Goal: Information Seeking & Learning: Learn about a topic

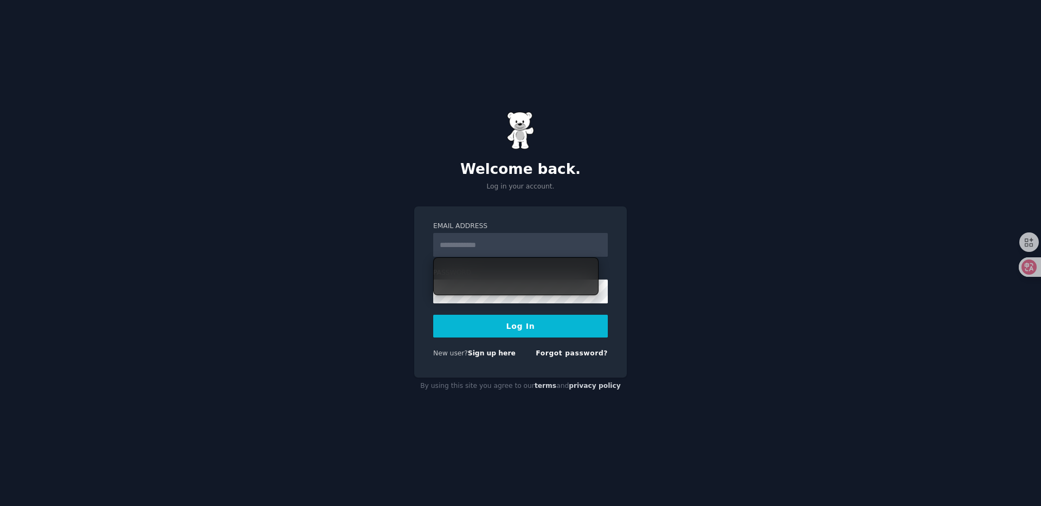
click at [532, 248] on input "Email Address" at bounding box center [520, 245] width 175 height 24
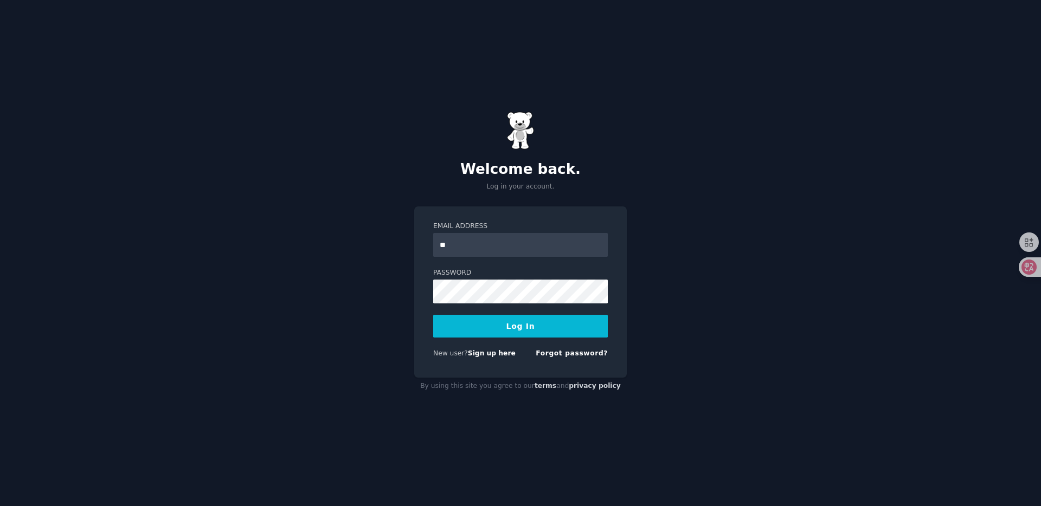
type input "*"
type input "**********"
click at [536, 326] on button "Log In" at bounding box center [520, 326] width 175 height 23
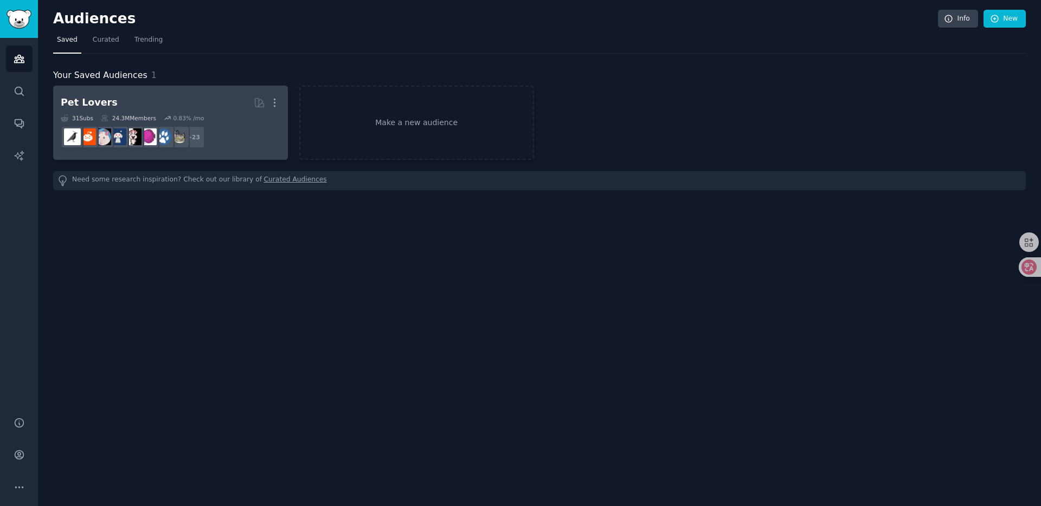
click at [197, 97] on h2 "Pet Lovers More" at bounding box center [171, 102] width 220 height 19
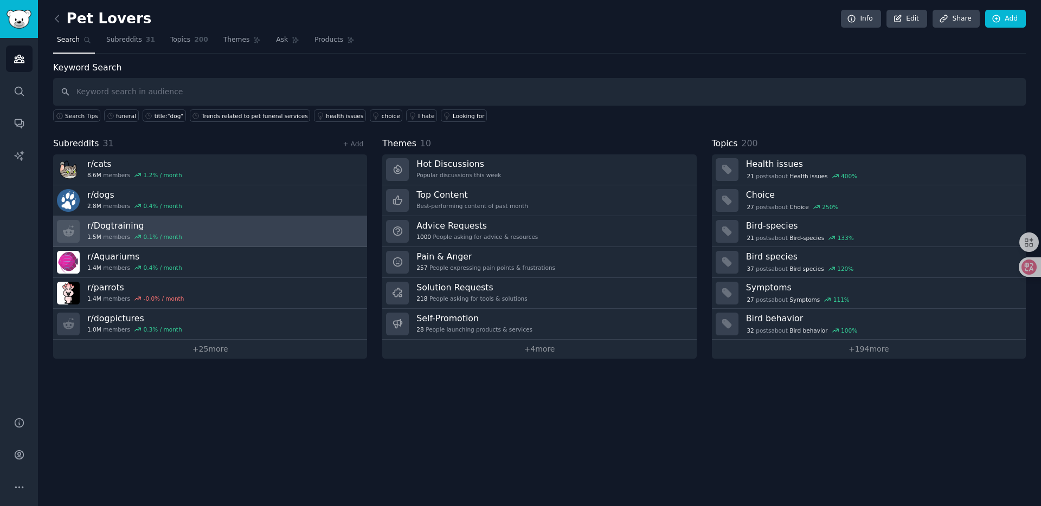
click at [206, 217] on link "r/ Dogtraining 1.5M members 0.1 % / month" at bounding box center [210, 231] width 314 height 31
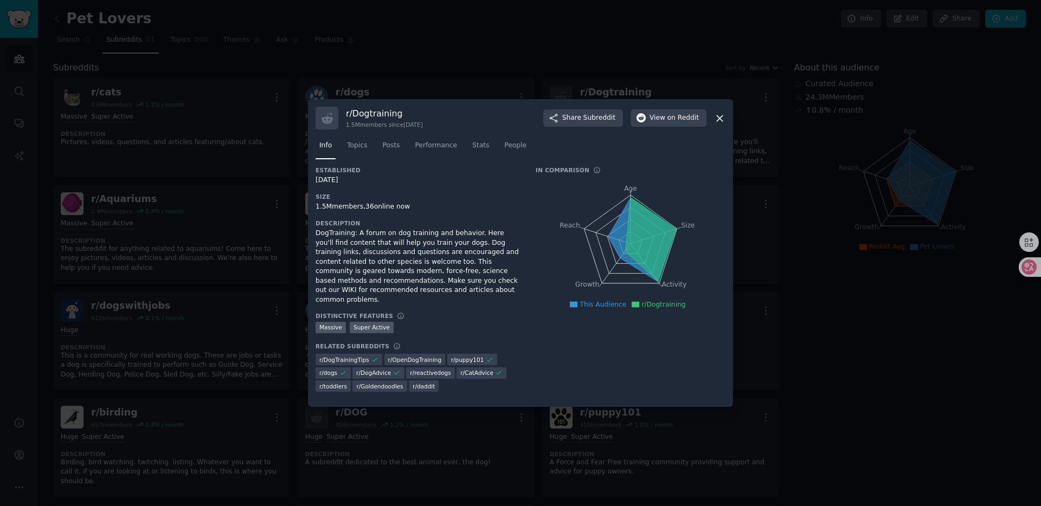
click at [373, 119] on h3 "r/ Dogtraining" at bounding box center [384, 113] width 77 height 11
click at [449, 118] on div "r/ Dogtraining 1.5M members since 06/11/2009 Share Subreddit View on Reddit" at bounding box center [521, 118] width 410 height 23
drag, startPoint x: 319, startPoint y: 214, endPoint x: 425, endPoint y: 213, distance: 105.7
click at [425, 212] on div "1.5M members, 36 online now" at bounding box center [418, 207] width 205 height 10
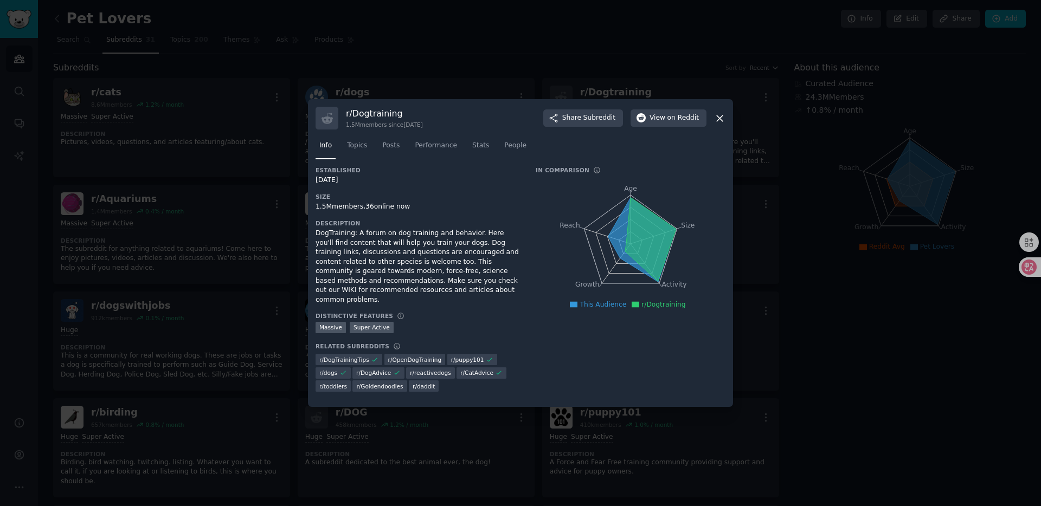
click at [425, 212] on div "1.5M members, 36 online now" at bounding box center [418, 207] width 205 height 10
click at [377, 210] on div "1.5M members, 36 online now" at bounding box center [418, 207] width 205 height 10
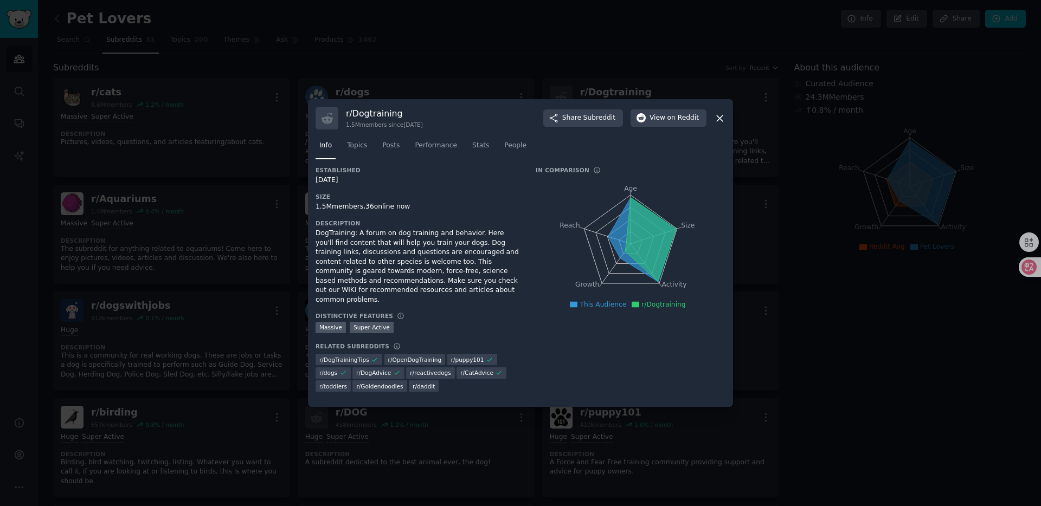
click at [419, 210] on div "1.5M members, 36 online now" at bounding box center [418, 207] width 205 height 10
drag, startPoint x: 380, startPoint y: 211, endPoint x: 435, endPoint y: 223, distance: 57.1
click at [435, 223] on div "Established 06/11/2009 Size 1.5M members, 36 online now Description DogTraining…" at bounding box center [418, 283] width 205 height 234
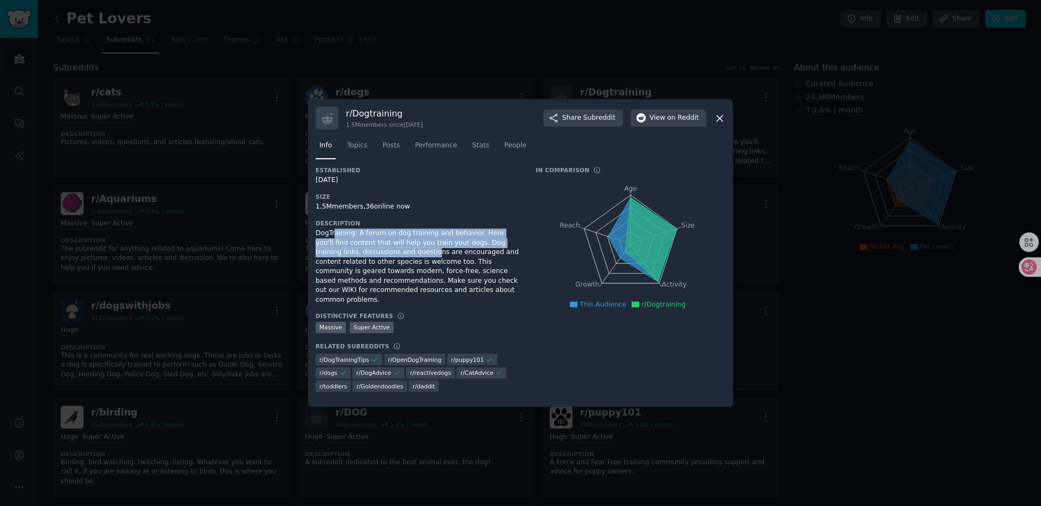
drag, startPoint x: 335, startPoint y: 241, endPoint x: 389, endPoint y: 255, distance: 56.6
click at [389, 255] on div "DogTraining: A forum on dog training and behavior. Here you'll find content tha…" at bounding box center [418, 267] width 205 height 76
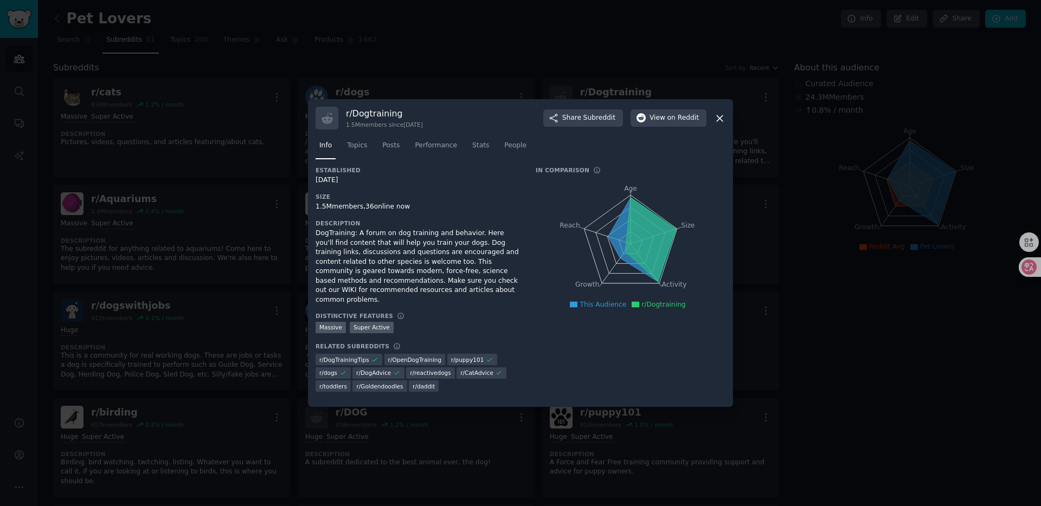
click at [723, 119] on icon at bounding box center [719, 118] width 11 height 11
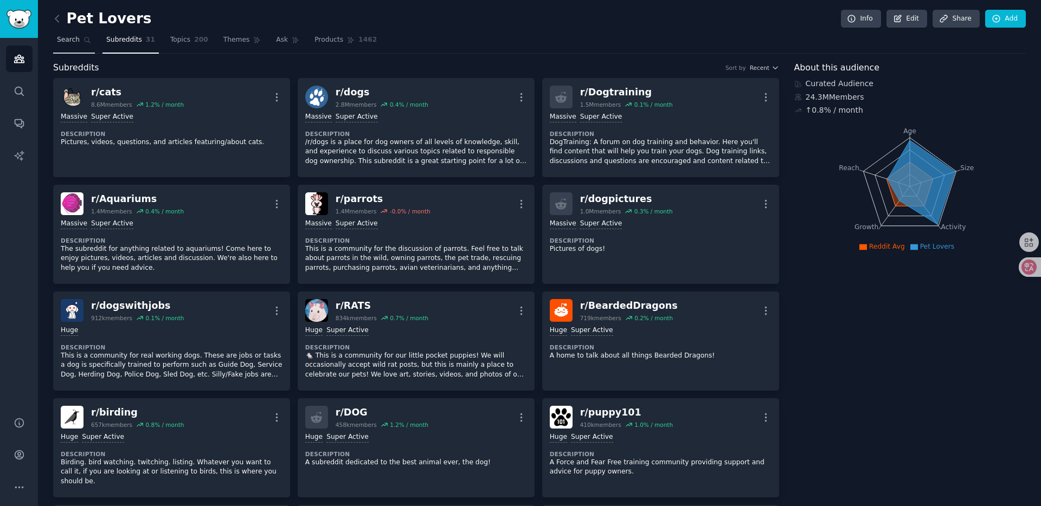
click at [76, 41] on span "Search" at bounding box center [68, 40] width 23 height 10
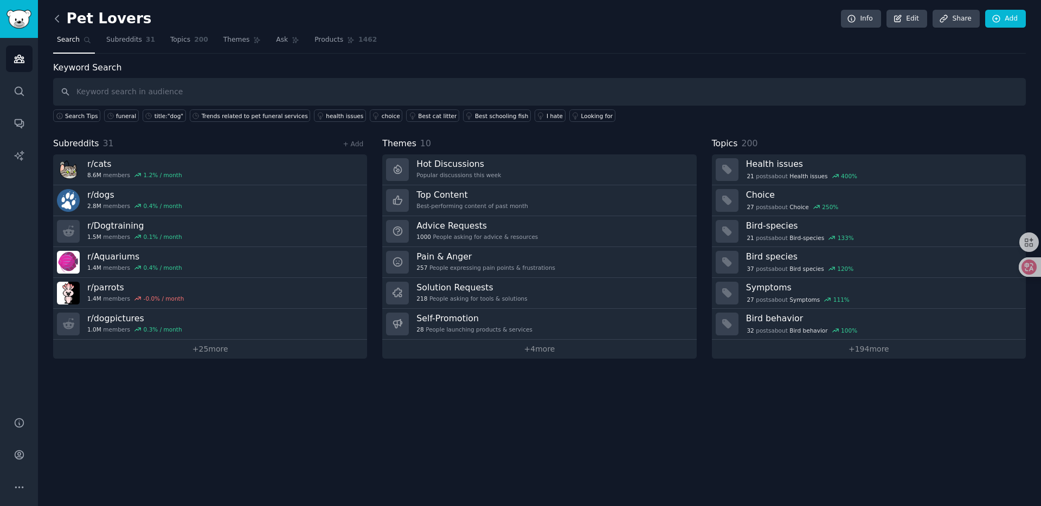
click at [57, 19] on icon at bounding box center [57, 18] width 11 height 11
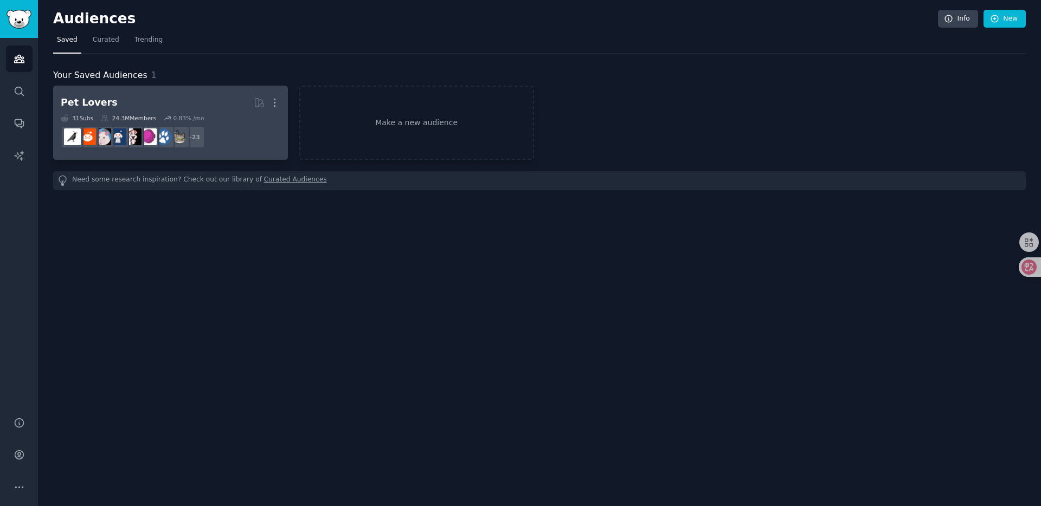
click at [222, 99] on h2 "Pet Lovers More" at bounding box center [171, 102] width 220 height 19
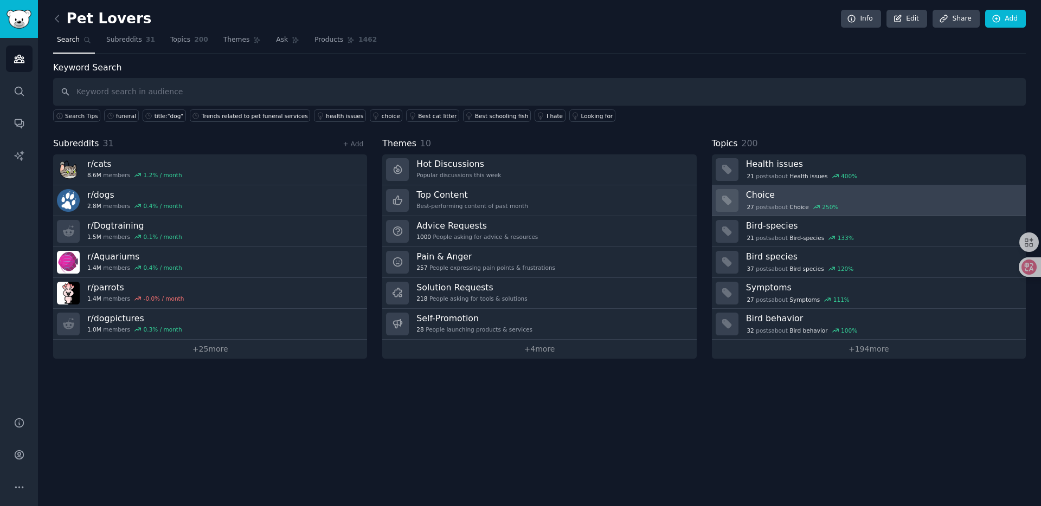
drag, startPoint x: 842, startPoint y: 415, endPoint x: 857, endPoint y: 190, distance: 225.5
click at [857, 190] on div "Pet Lovers Info Edit Share Add Search Subreddits 31 Topics 200 Themes Ask Produ…" at bounding box center [539, 253] width 1003 height 506
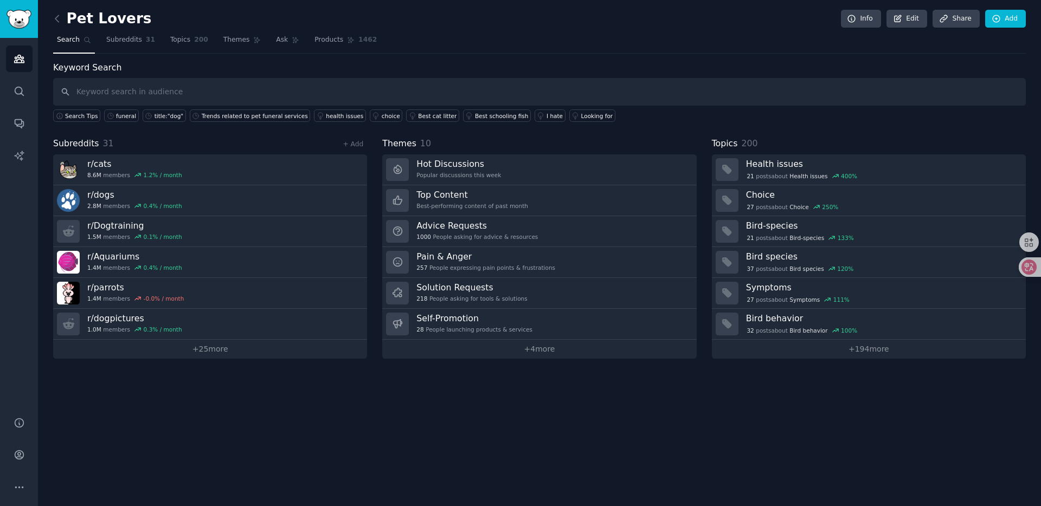
click at [857, 131] on div "Keyword Search Search Tips funeral title:"dog" Trends related to pet funeral se…" at bounding box center [539, 210] width 973 height 298
click at [20, 483] on icon "Sidebar" at bounding box center [19, 487] width 11 height 11
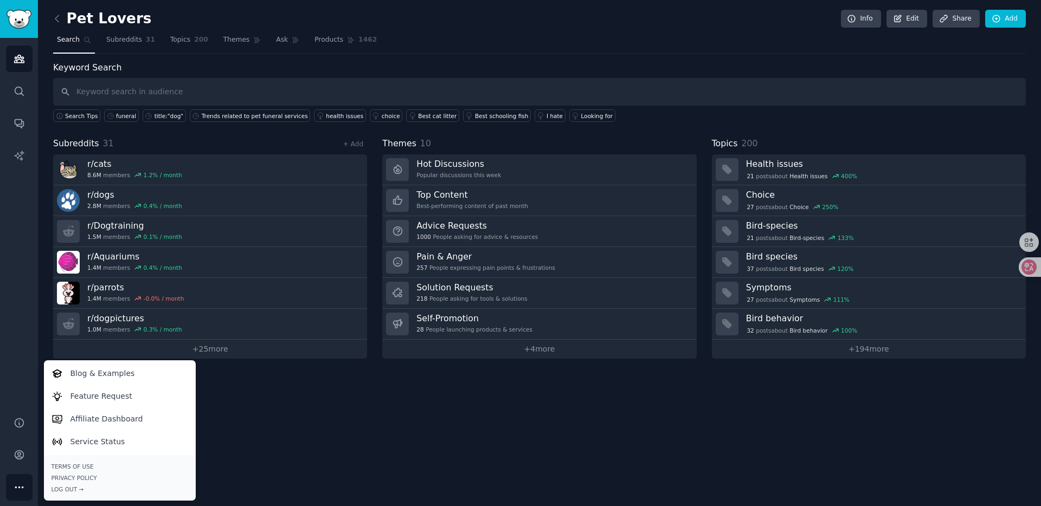
click at [252, 428] on div "Pet Lovers Info Edit Share Add Search Subreddits 31 Topics 200 Themes Ask Produ…" at bounding box center [539, 253] width 1003 height 506
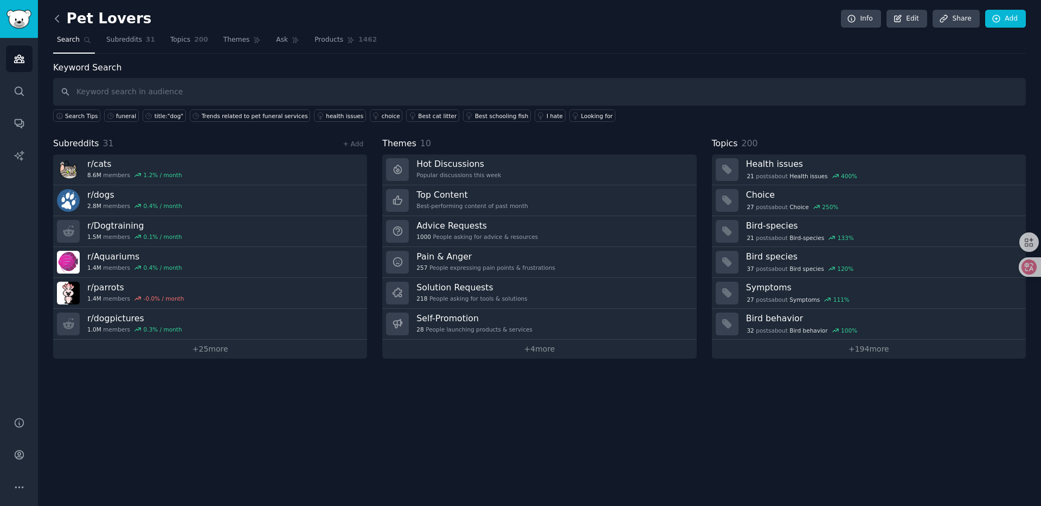
click at [55, 17] on icon at bounding box center [57, 18] width 11 height 11
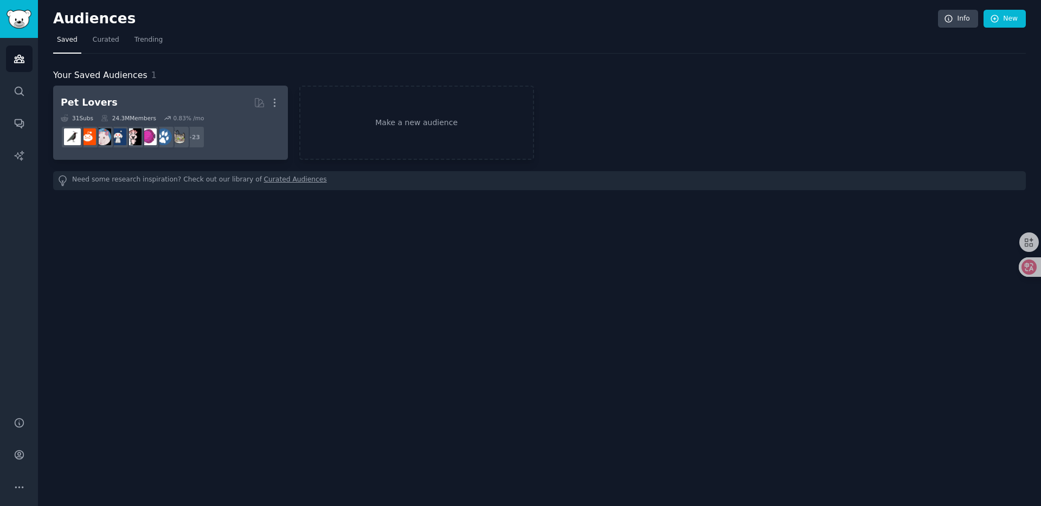
click at [229, 102] on h2 "Pet Lovers More" at bounding box center [171, 102] width 220 height 19
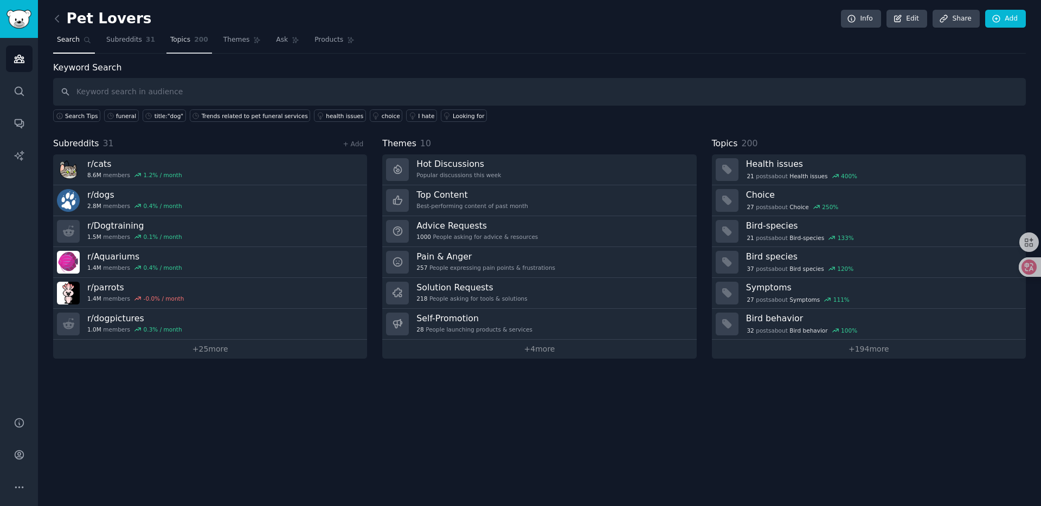
click at [187, 42] on span "Topics" at bounding box center [180, 40] width 20 height 10
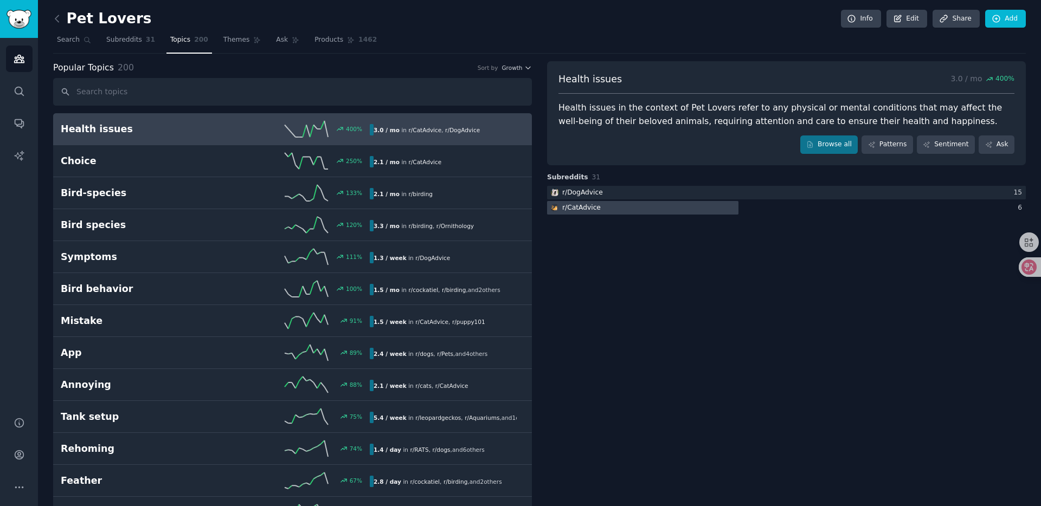
click at [799, 213] on div "r/ CatAdvice" at bounding box center [786, 208] width 479 height 14
click at [883, 149] on link "Patterns" at bounding box center [887, 145] width 51 height 18
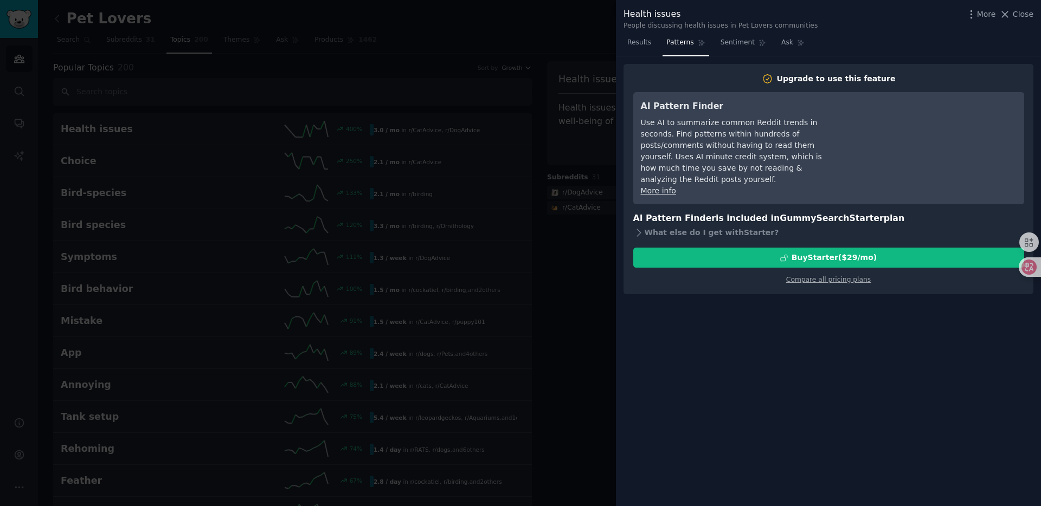
drag, startPoint x: 652, startPoint y: 113, endPoint x: 728, endPoint y: 105, distance: 76.4
click at [728, 105] on div "AI Pattern Finder Use AI to summarize common Reddit trends in seconds. Find pat…" at bounding box center [740, 148] width 198 height 97
click at [728, 105] on h3 "AI Pattern Finder" at bounding box center [740, 107] width 198 height 14
click at [668, 137] on div "Use AI to summarize common Reddit trends in seconds. Find patterns within hundr…" at bounding box center [740, 151] width 198 height 68
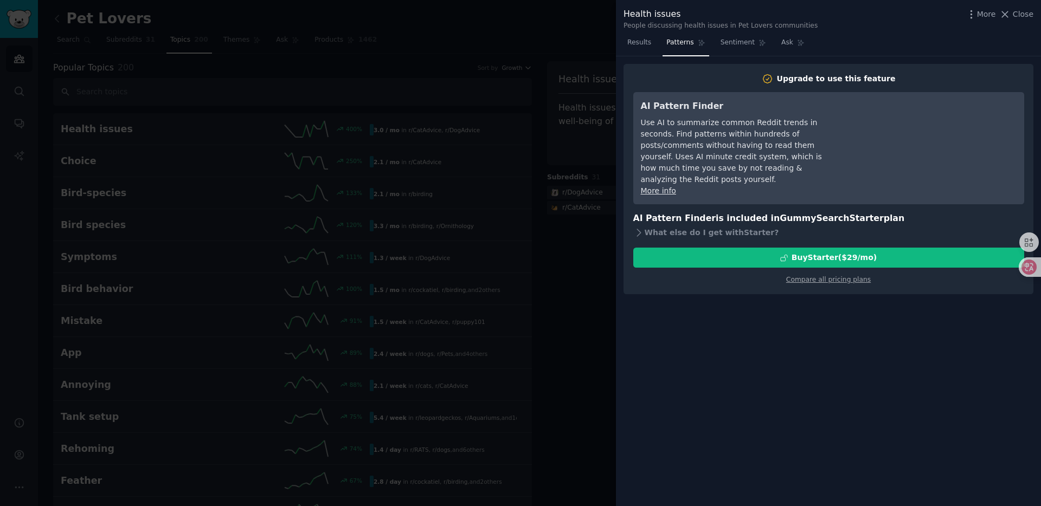
click at [705, 137] on div "Use AI to summarize common Reddit trends in seconds. Find patterns within hundr…" at bounding box center [740, 151] width 198 height 68
click at [739, 137] on div "Use AI to summarize common Reddit trends in seconds. Find patterns within hundr…" at bounding box center [740, 151] width 198 height 68
click at [769, 137] on div "Use AI to summarize common Reddit trends in seconds. Find patterns within hundr…" at bounding box center [740, 151] width 198 height 68
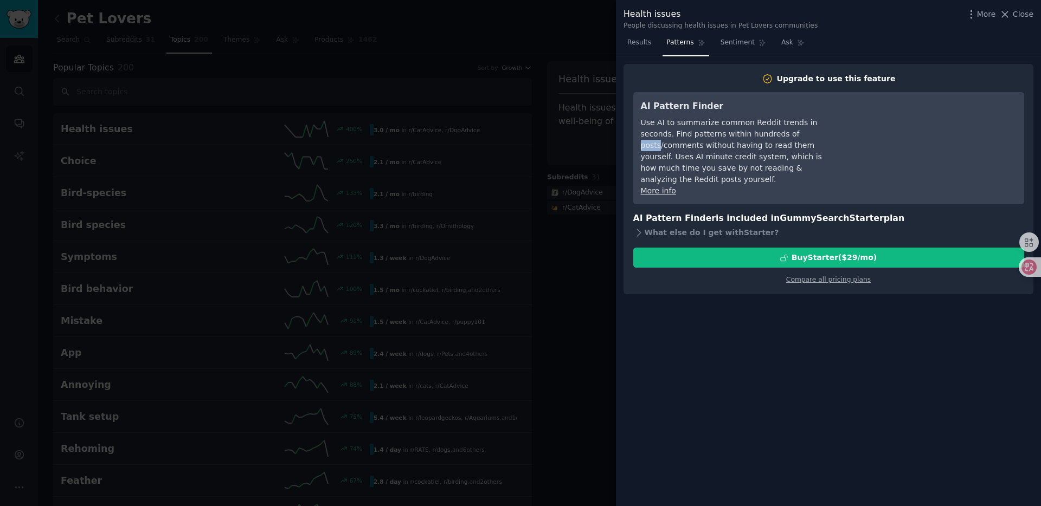
click at [769, 137] on div "Use AI to summarize common Reddit trends in seconds. Find patterns within hundr…" at bounding box center [740, 151] width 198 height 68
click at [669, 148] on div "Use AI to summarize common Reddit trends in seconds. Find patterns within hundr…" at bounding box center [740, 151] width 198 height 68
click at [686, 148] on div "Use AI to summarize common Reddit trends in seconds. Find patterns within hundr…" at bounding box center [740, 151] width 198 height 68
click at [698, 148] on div "Use AI to summarize common Reddit trends in seconds. Find patterns within hundr…" at bounding box center [740, 151] width 198 height 68
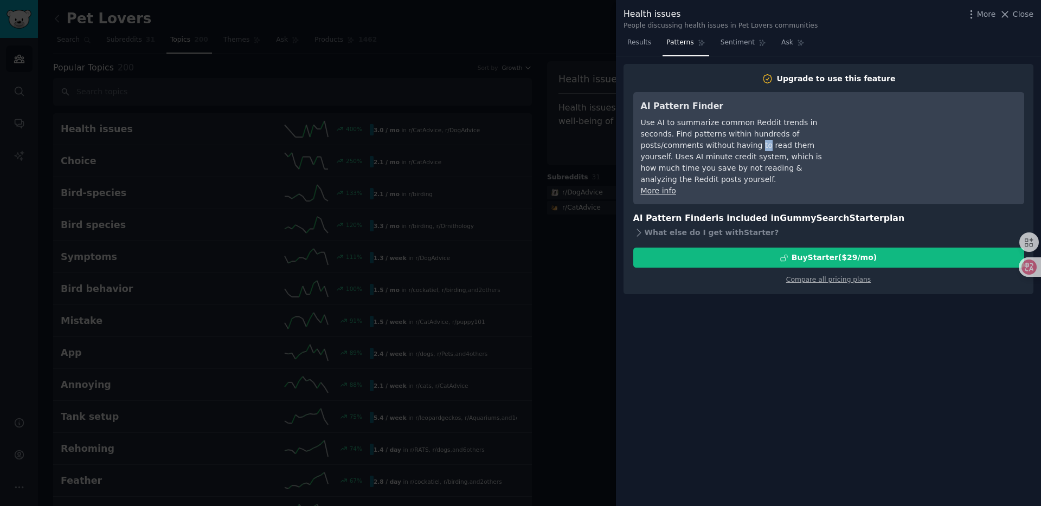
click at [698, 148] on div "Use AI to summarize common Reddit trends in seconds. Find patterns within hundr…" at bounding box center [740, 151] width 198 height 68
click at [719, 145] on div "Use AI to summarize common Reddit trends in seconds. Find patterns within hundr…" at bounding box center [740, 151] width 198 height 68
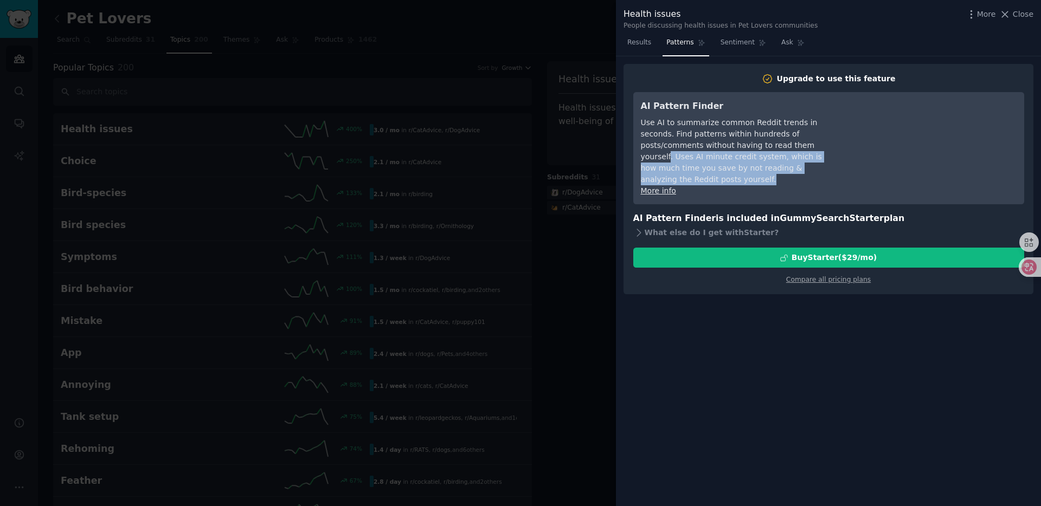
drag, startPoint x: 768, startPoint y: 145, endPoint x: 804, endPoint y: 168, distance: 41.7
click at [804, 168] on div "Use AI to summarize common Reddit trends in seconds. Find patterns within hundr…" at bounding box center [740, 151] width 198 height 68
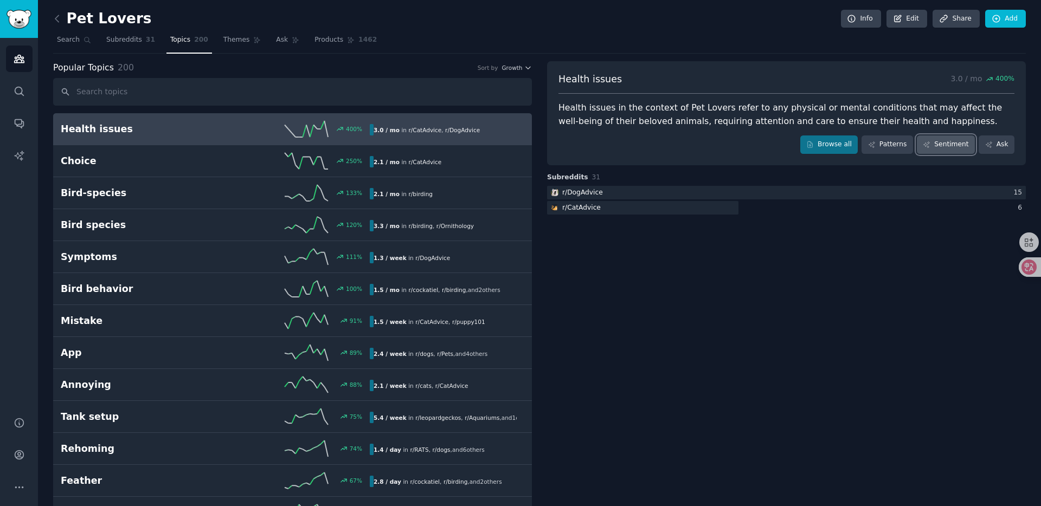
click at [944, 149] on link "Sentiment" at bounding box center [946, 145] width 58 height 18
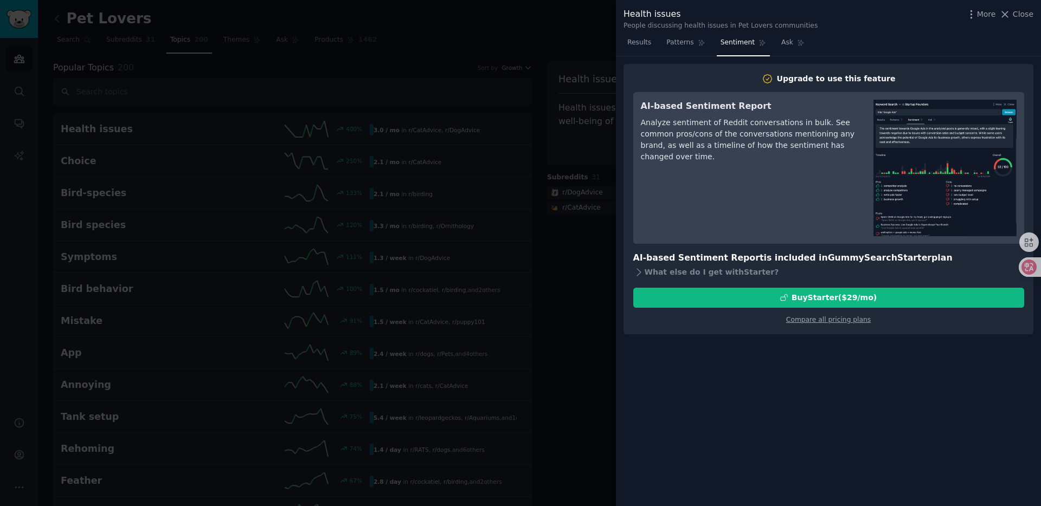
click at [701, 104] on h3 "AI-based Sentiment Report" at bounding box center [749, 107] width 217 height 14
click at [777, 104] on h3 "AI-based Sentiment Report" at bounding box center [749, 107] width 217 height 14
click at [1030, 270] on div at bounding box center [1025, 268] width 29 height 20
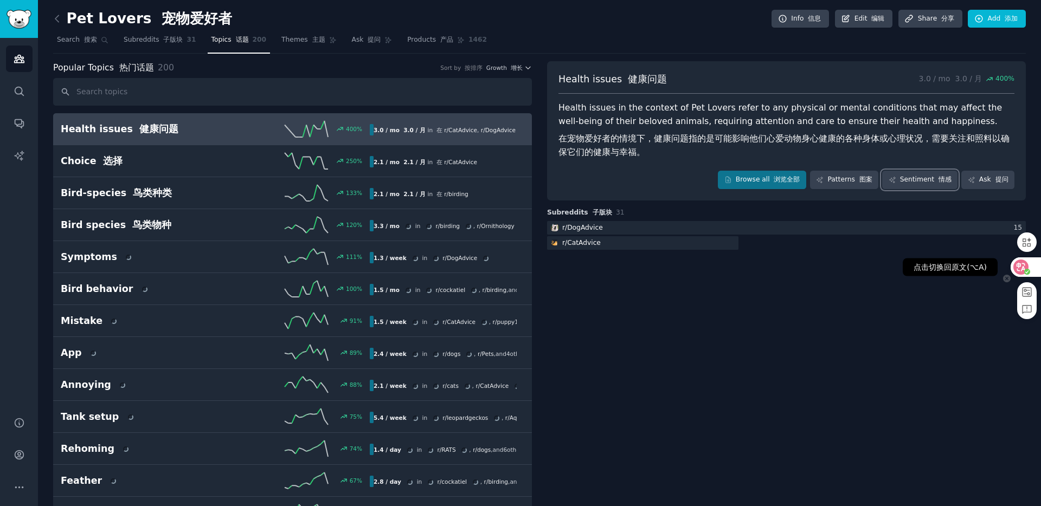
click at [1031, 270] on div at bounding box center [1025, 268] width 29 height 20
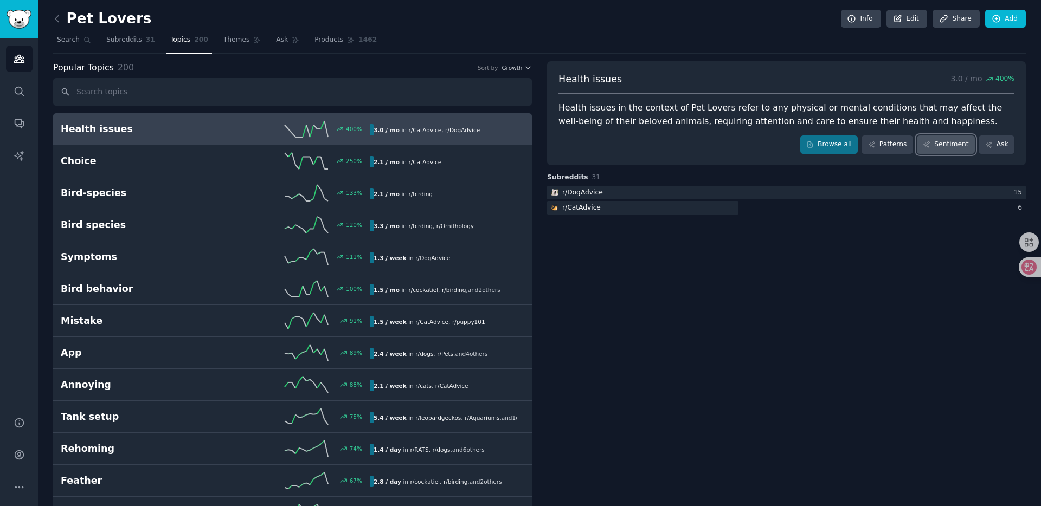
click at [942, 141] on link "Sentiment" at bounding box center [946, 145] width 58 height 18
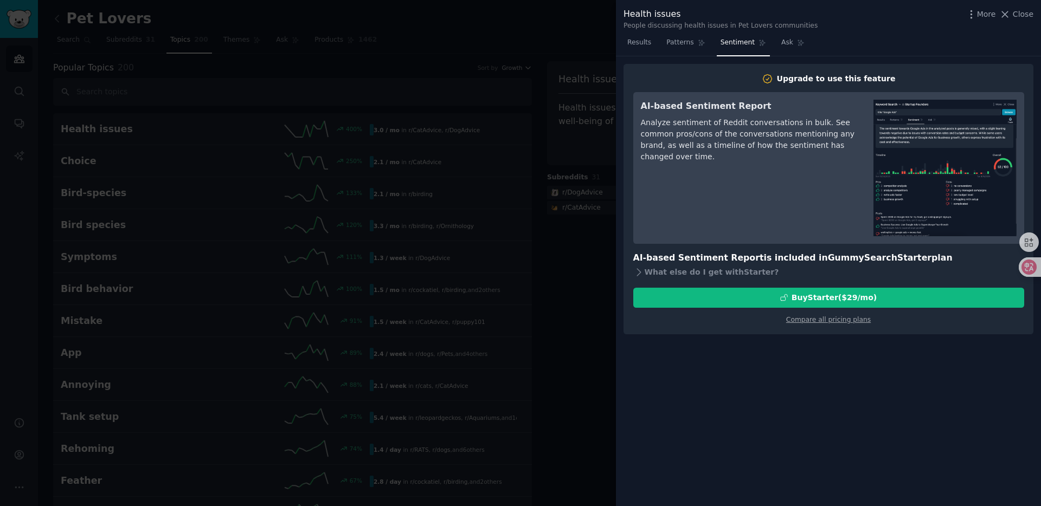
click at [756, 124] on div "Analyze sentiment of Reddit conversations in bulk. See common pros/cons of the …" at bounding box center [749, 140] width 217 height 46
click at [811, 126] on div "Analyze sentiment of Reddit conversations in bulk. See common pros/cons of the …" at bounding box center [749, 140] width 217 height 46
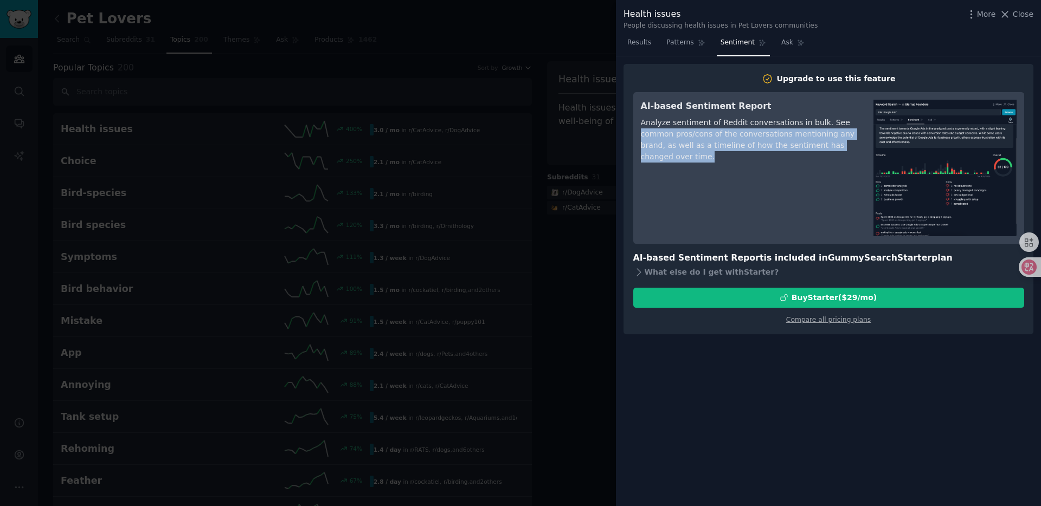
drag, startPoint x: 631, startPoint y: 131, endPoint x: 766, endPoint y: 162, distance: 137.9
click at [766, 162] on div "Upgrade to use this feature AI-based Sentiment Report Analyze sentiment of Redd…" at bounding box center [829, 199] width 410 height 271
click at [766, 162] on div "Analyze sentiment of Reddit conversations in bulk. See common pros/cons of the …" at bounding box center [749, 140] width 217 height 46
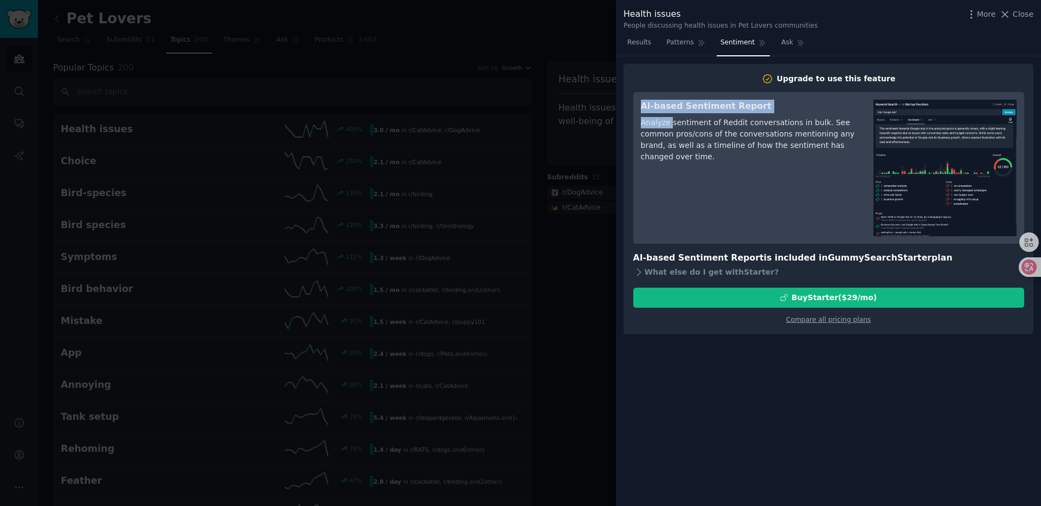
drag, startPoint x: 766, startPoint y: 162, endPoint x: 685, endPoint y: 118, distance: 92.0
click at [685, 118] on div "Analyze sentiment of Reddit conversations in bulk. See common pros/cons of the …" at bounding box center [749, 140] width 217 height 46
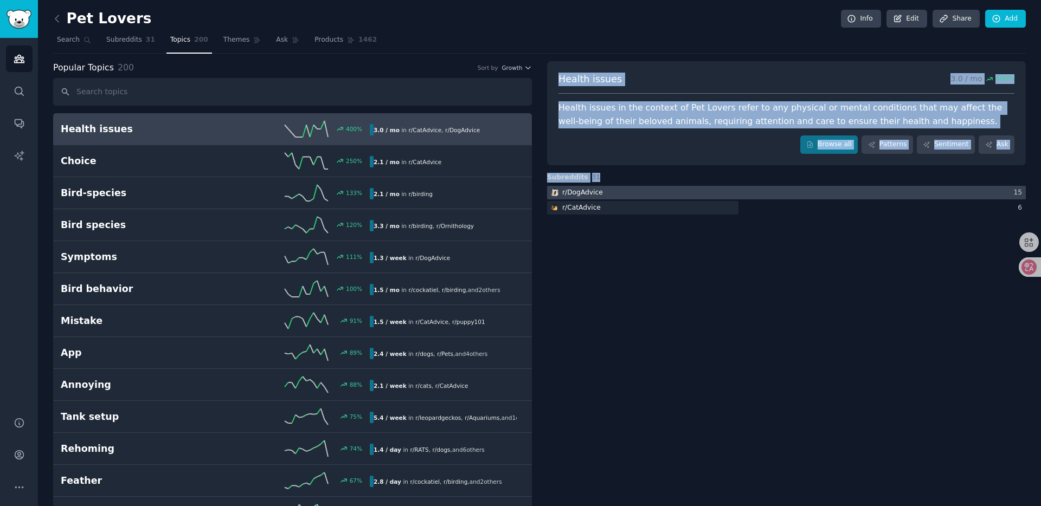
drag, startPoint x: 548, startPoint y: 66, endPoint x: 891, endPoint y: 198, distance: 368.4
click at [891, 198] on div "Health issues 3.0 / mo 400 % Health issues in the context of Pet Lovers refer t…" at bounding box center [786, 195] width 479 height 44
click at [891, 198] on div at bounding box center [786, 193] width 479 height 14
